Goal: Navigation & Orientation: Go to known website

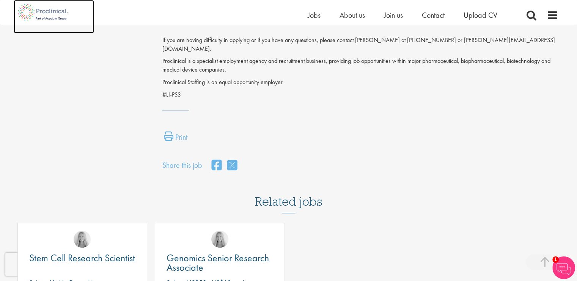
scroll to position [657, 0]
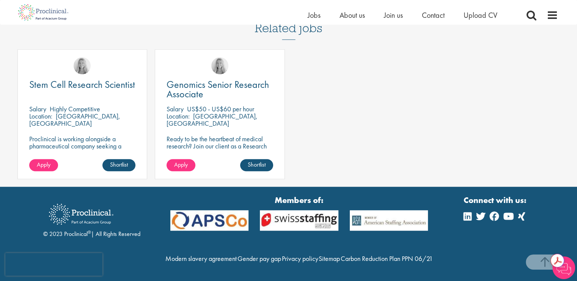
drag, startPoint x: 90, startPoint y: 222, endPoint x: 64, endPoint y: 221, distance: 26.5
click at [64, 221] on div "© 2023 Proclinical ® | All Rights Reserved" at bounding box center [91, 218] width 97 height 41
copy div "Proclinical ®"
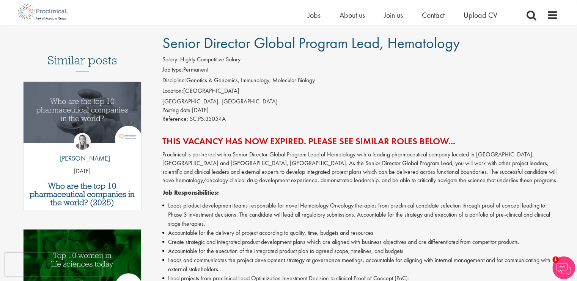
scroll to position [0, 0]
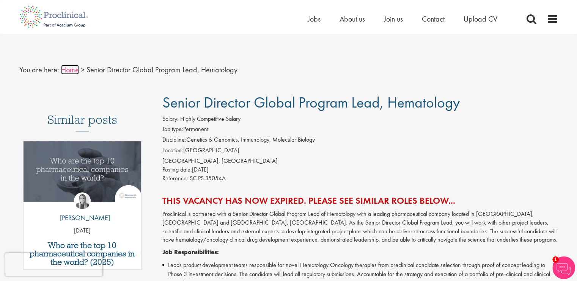
click at [73, 71] on link "Home" at bounding box center [70, 70] width 18 height 10
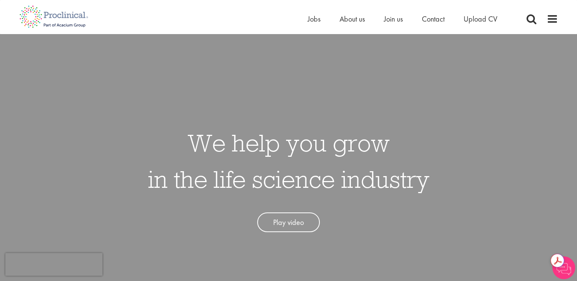
click at [550, 19] on span at bounding box center [551, 18] width 11 height 11
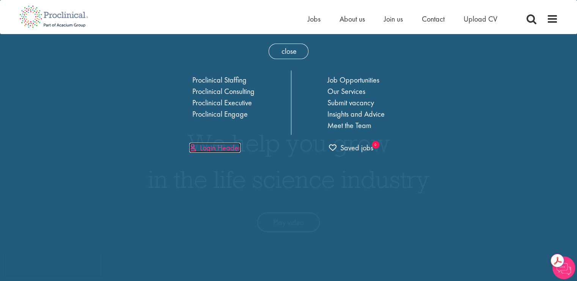
click at [219, 149] on link "Login Header" at bounding box center [214, 148] width 51 height 10
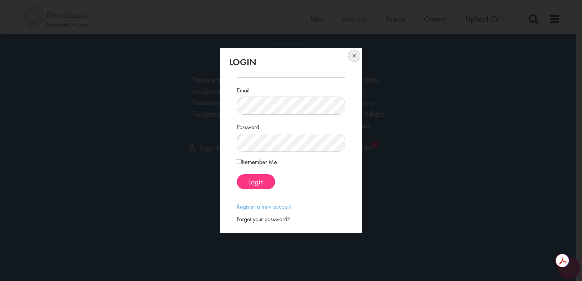
click at [354, 56] on button at bounding box center [353, 56] width 17 height 17
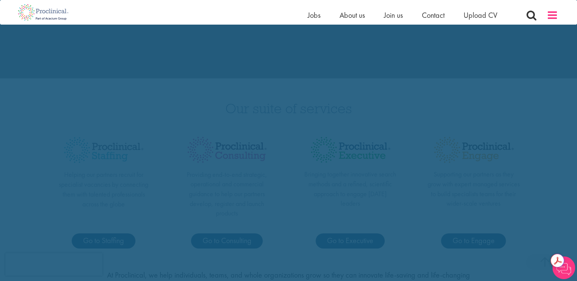
click at [553, 16] on span at bounding box center [551, 14] width 11 height 11
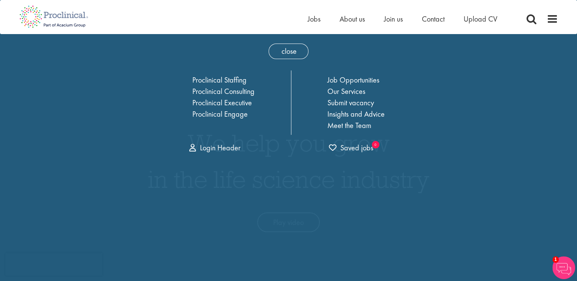
click at [537, 23] on div "Home Jobs About us Join us Contact Upload CV" at bounding box center [432, 20] width 250 height 15
